Goal: Information Seeking & Learning: Learn about a topic

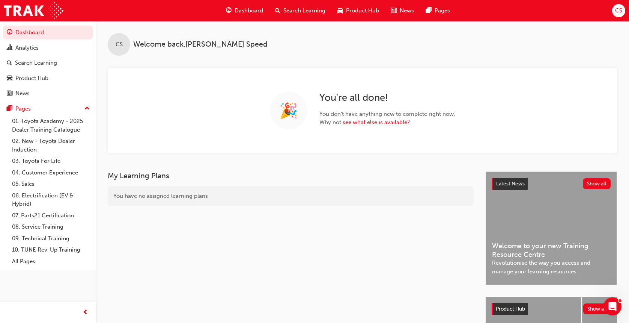
click at [302, 5] on div "Search Learning" at bounding box center [300, 10] width 62 height 15
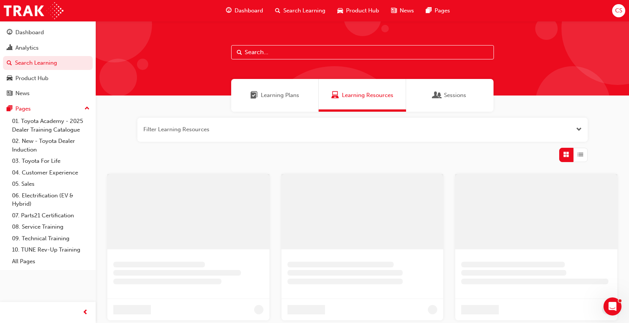
click at [258, 53] on input "text" at bounding box center [362, 52] width 263 height 14
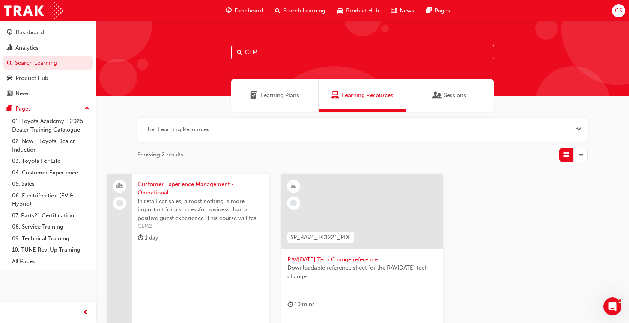
type input "CEM"
click at [155, 194] on span "Customer Experience Management - Operational" at bounding box center [201, 188] width 126 height 17
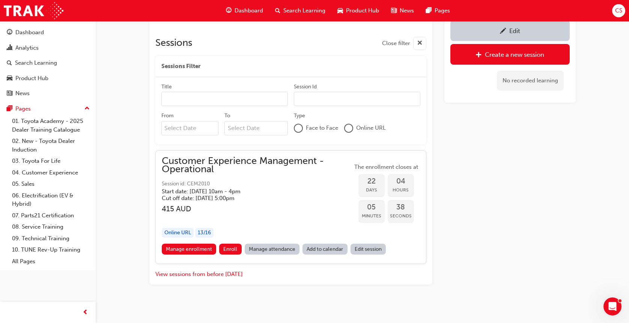
scroll to position [408, 0]
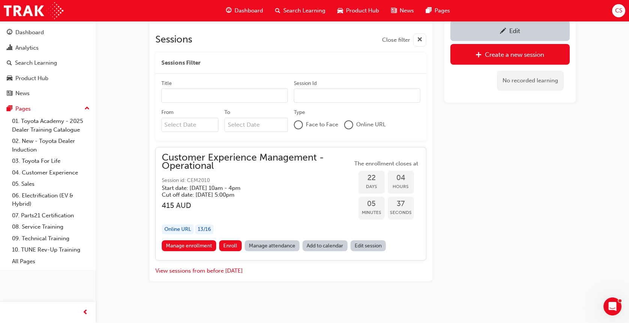
click at [240, 202] on h3 "415 AUD" at bounding box center [257, 205] width 191 height 9
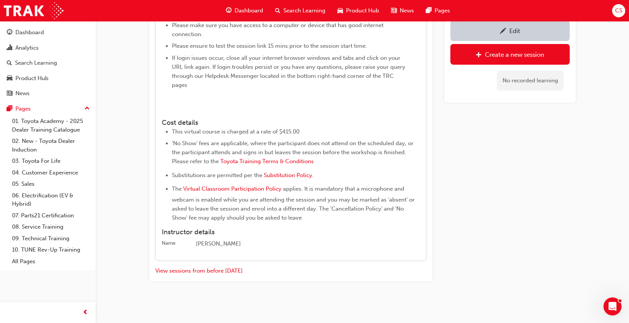
scroll to position [809, 0]
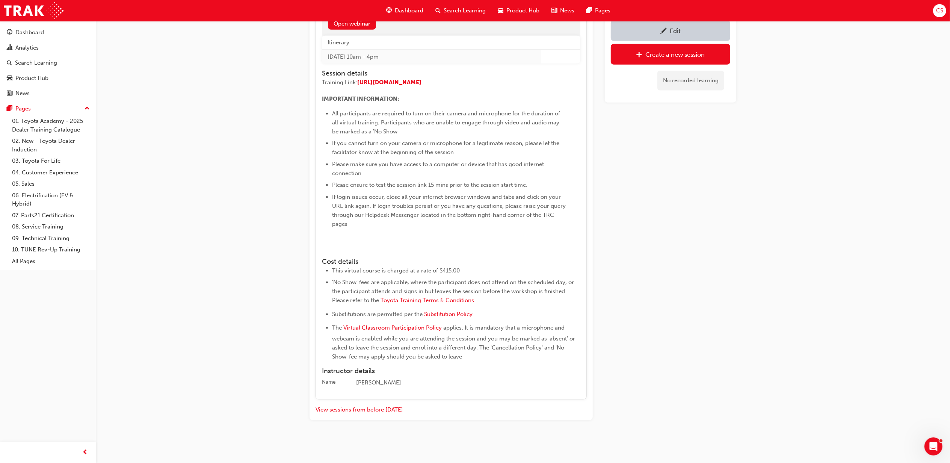
scroll to position [684, 0]
